Goal: Task Accomplishment & Management: Manage account settings

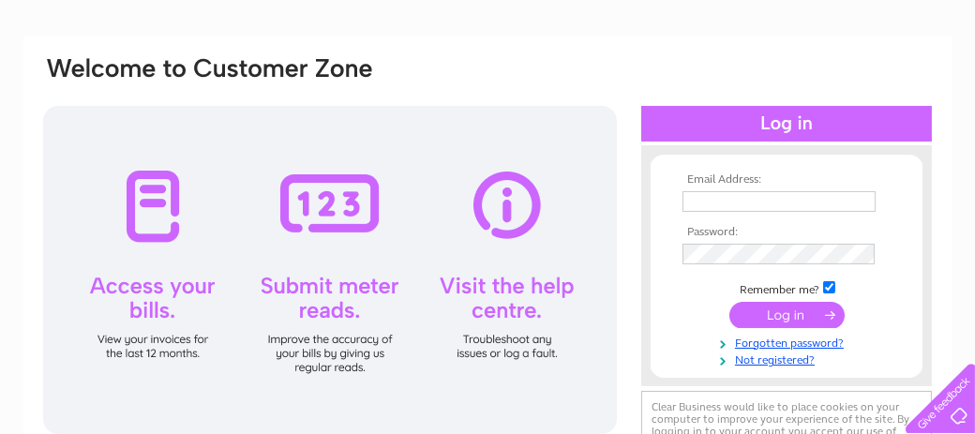
scroll to position [106, 0]
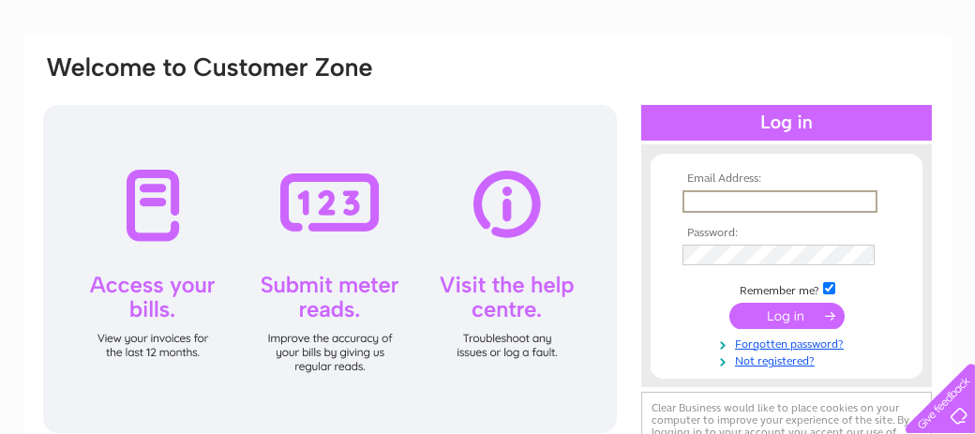
click at [711, 207] on input "text" at bounding box center [779, 201] width 195 height 22
type input "[EMAIL_ADDRESS][DOMAIN_NAME]"
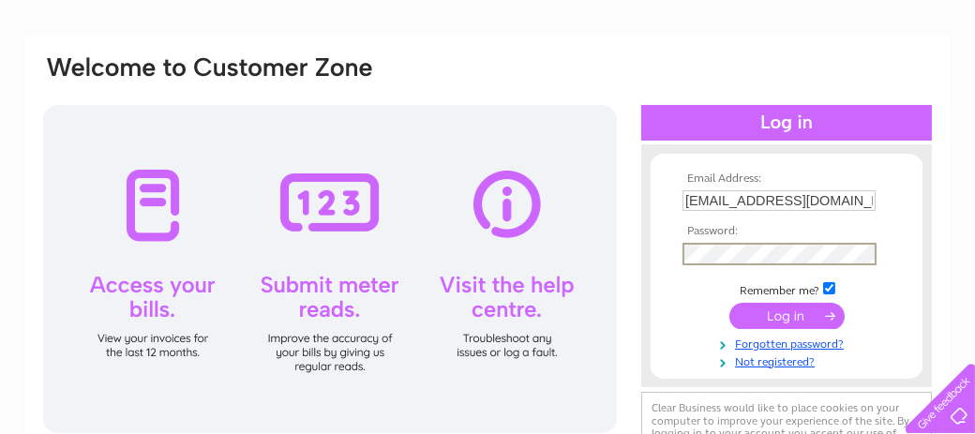
click at [795, 326] on input "submit" at bounding box center [786, 316] width 115 height 26
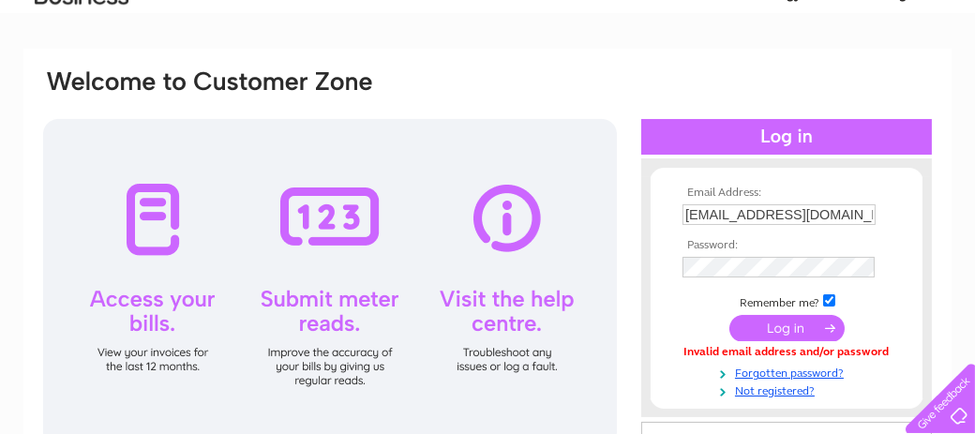
scroll to position [92, 0]
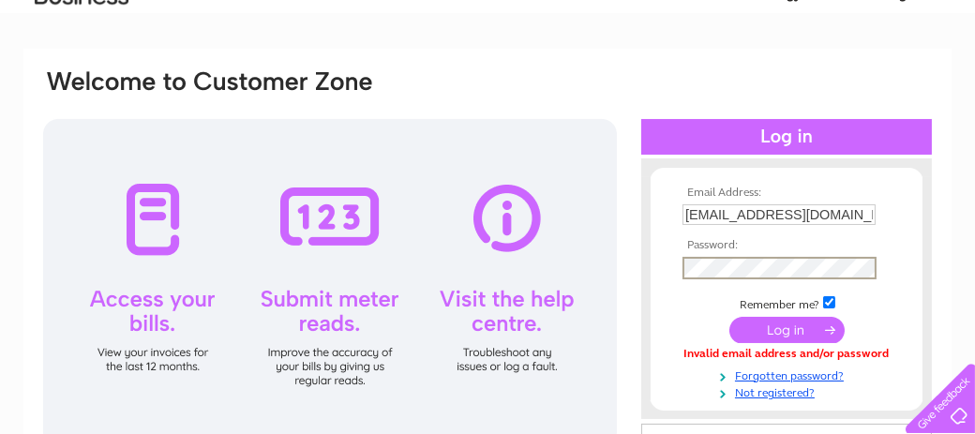
click at [785, 335] on input "submit" at bounding box center [786, 330] width 115 height 26
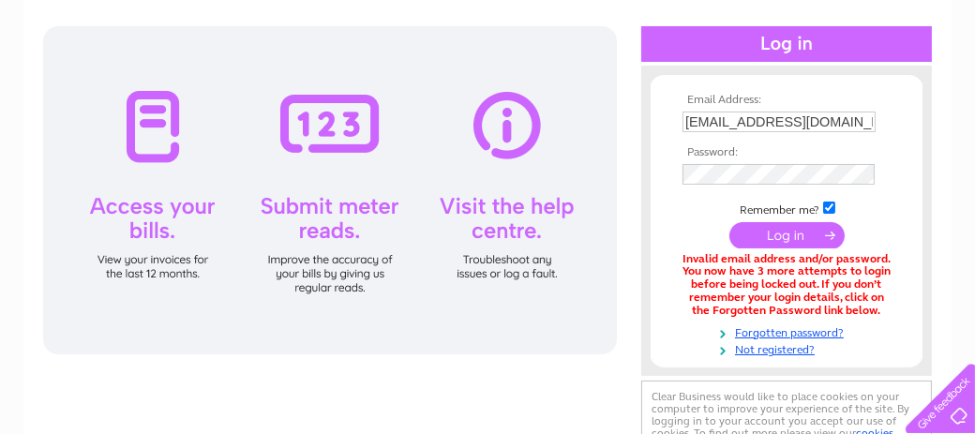
scroll to position [187, 0]
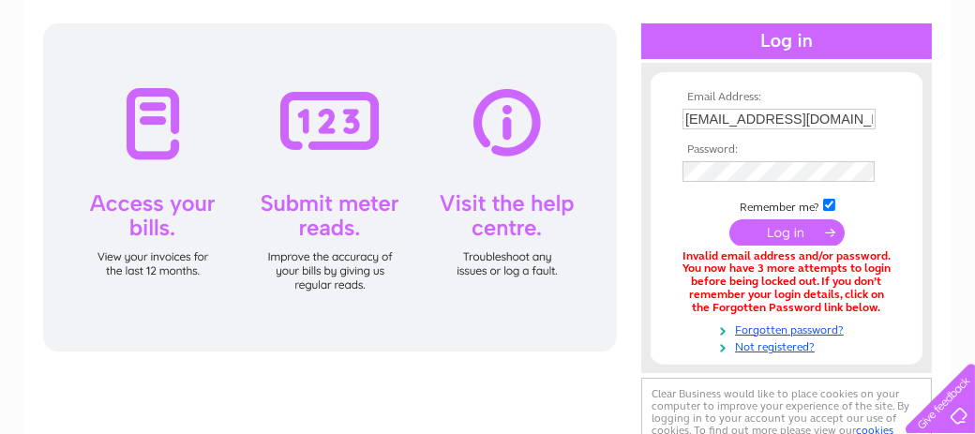
click at [779, 242] on input "submit" at bounding box center [786, 232] width 115 height 26
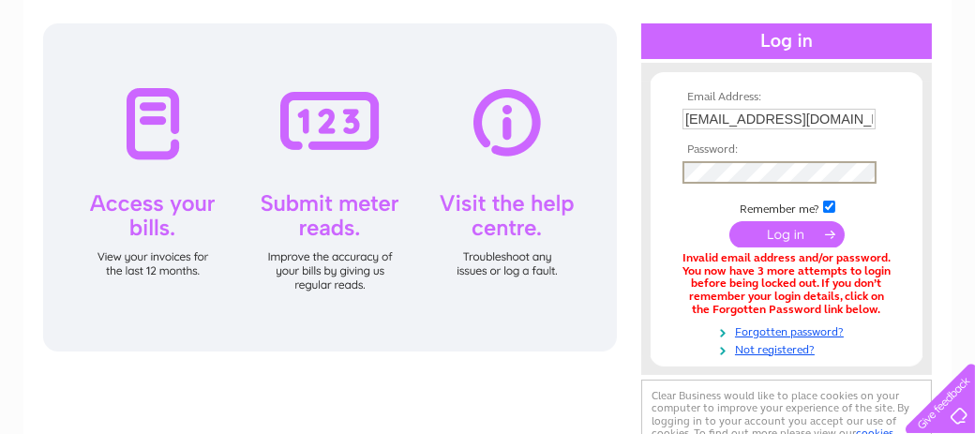
click at [779, 241] on input "submit" at bounding box center [786, 234] width 115 height 26
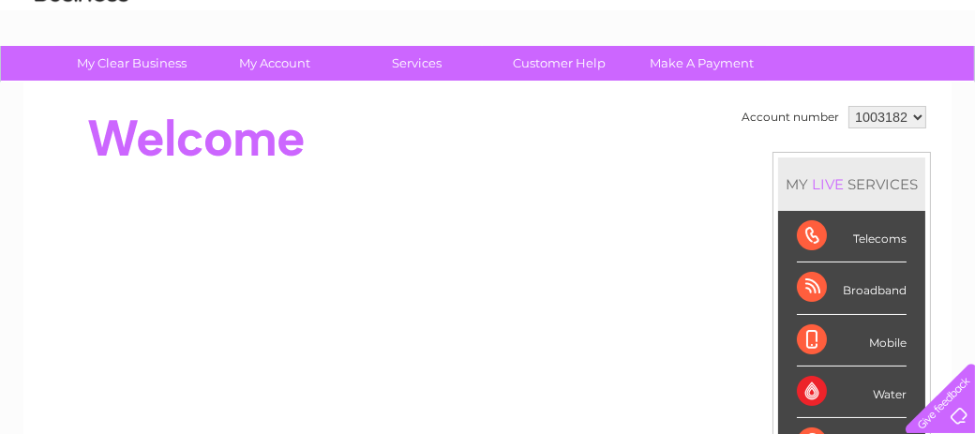
scroll to position [94, 0]
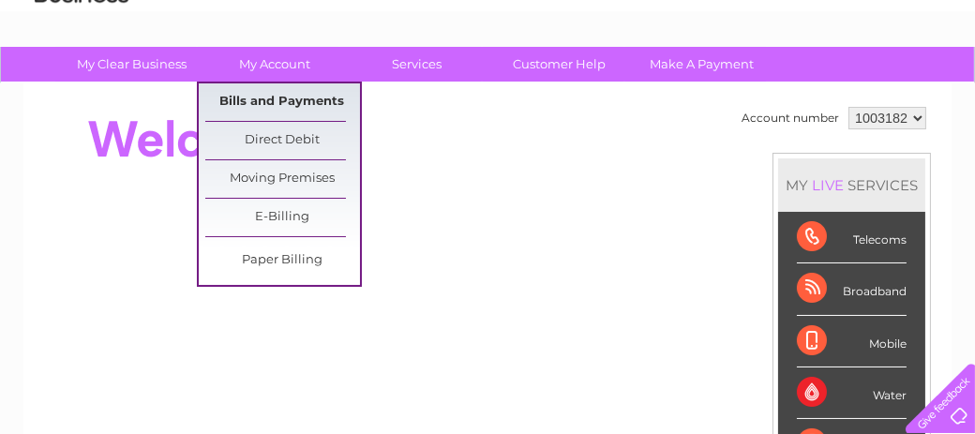
click at [270, 99] on link "Bills and Payments" at bounding box center [282, 101] width 155 height 37
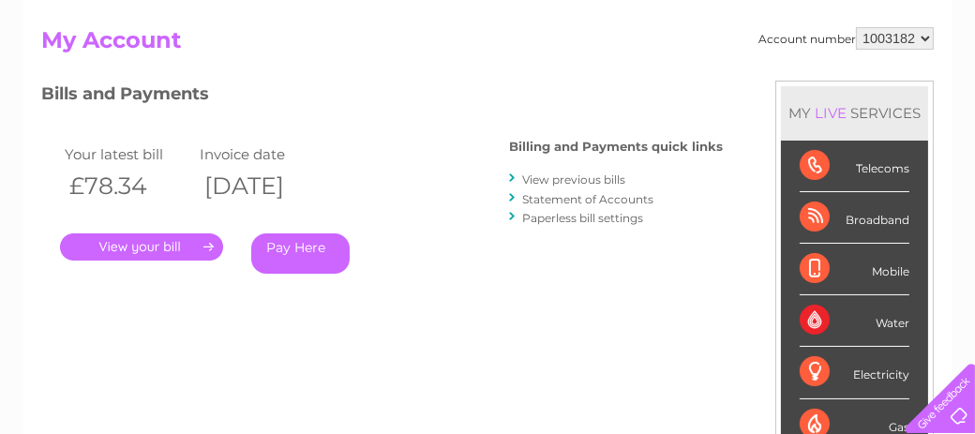
scroll to position [187, 0]
click at [112, 247] on link "." at bounding box center [141, 246] width 163 height 27
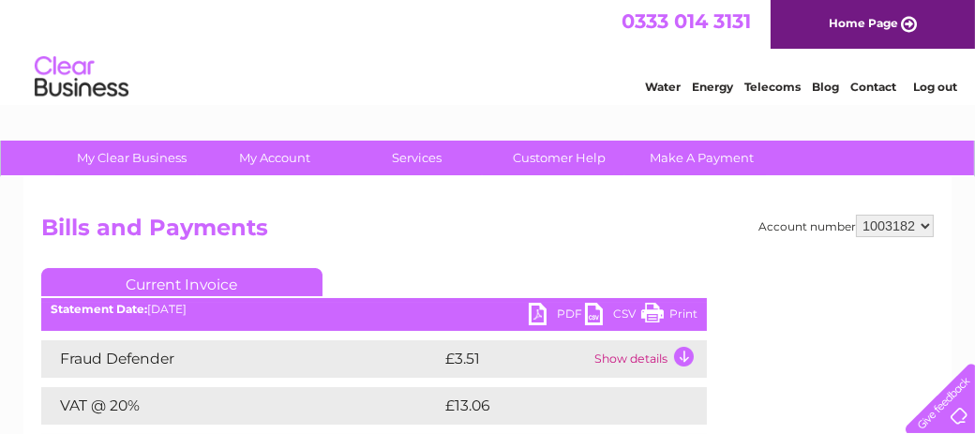
click at [619, 220] on h2 "Bills and Payments" at bounding box center [487, 233] width 892 height 36
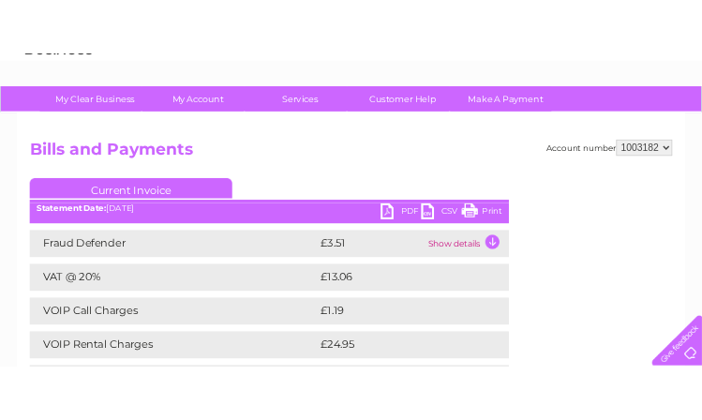
scroll to position [94, 0]
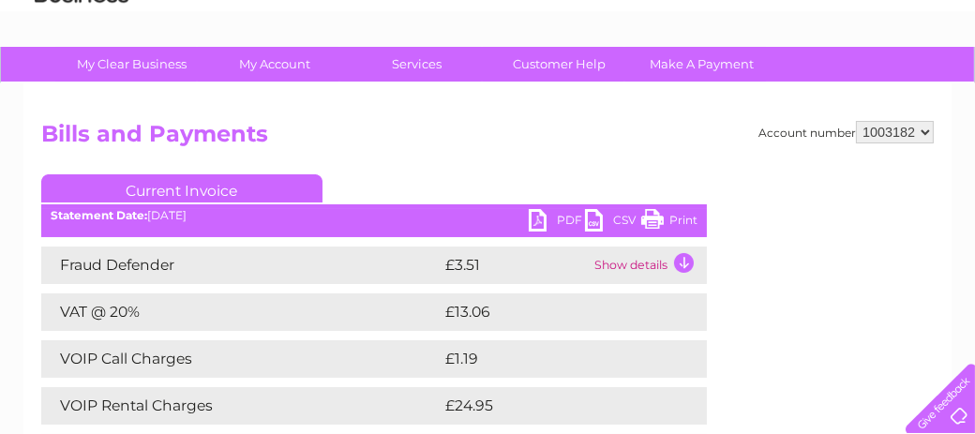
click at [567, 223] on link "PDF" at bounding box center [557, 222] width 56 height 27
